Goal: Information Seeking & Learning: Learn about a topic

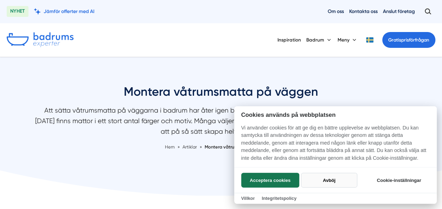
click at [320, 180] on button "Avböj" at bounding box center [329, 180] width 56 height 15
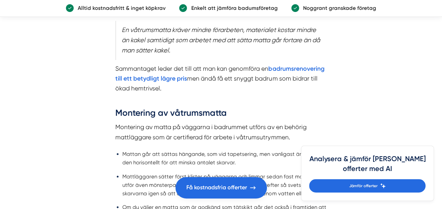
scroll to position [605, 0]
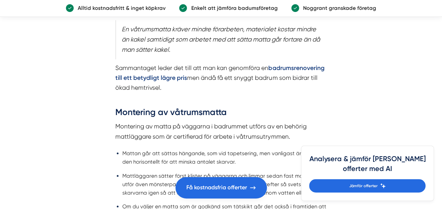
click at [215, 79] on strong "badrumsrenovering till ett betydligt lägre pris" at bounding box center [219, 72] width 209 height 17
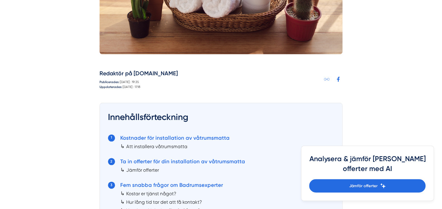
scroll to position [338, 0]
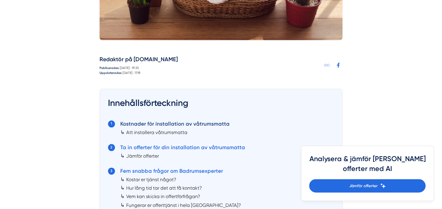
click at [205, 122] on link "Kostnader för installation av våtrumsmatta" at bounding box center [174, 124] width 109 height 6
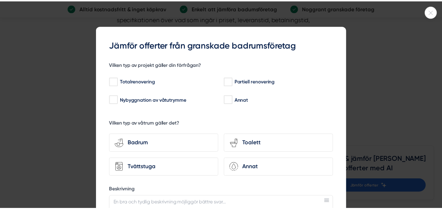
scroll to position [1465, 0]
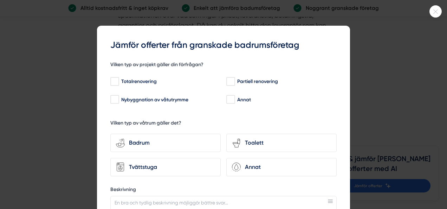
click at [433, 9] on icon at bounding box center [436, 11] width 12 height 4
